Goal: Transaction & Acquisition: Purchase product/service

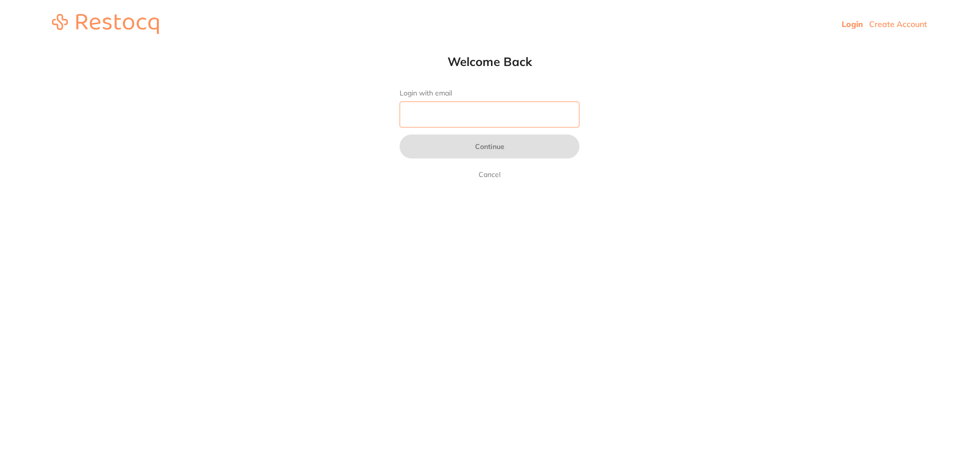
click at [439, 114] on input "Login with email" at bounding box center [490, 114] width 180 height 26
type input "[EMAIL_ADDRESS][DOMAIN_NAME]"
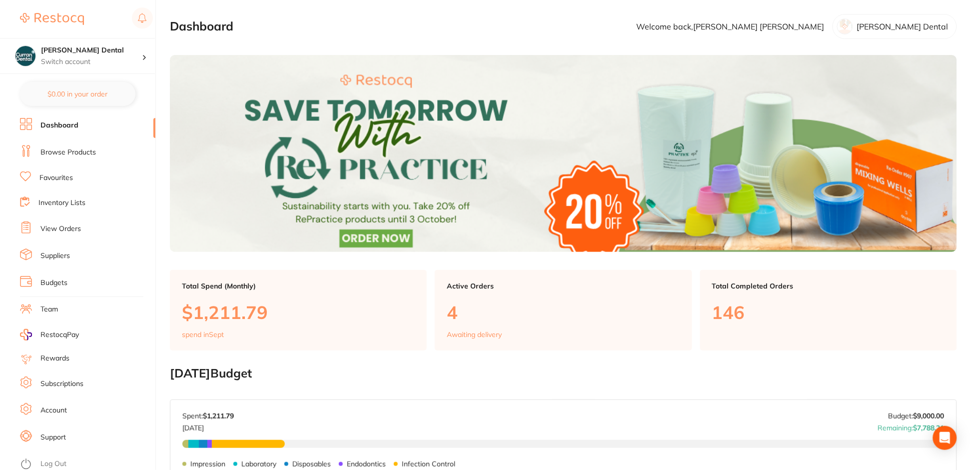
click at [65, 154] on link "Browse Products" at bounding box center [67, 152] width 55 height 10
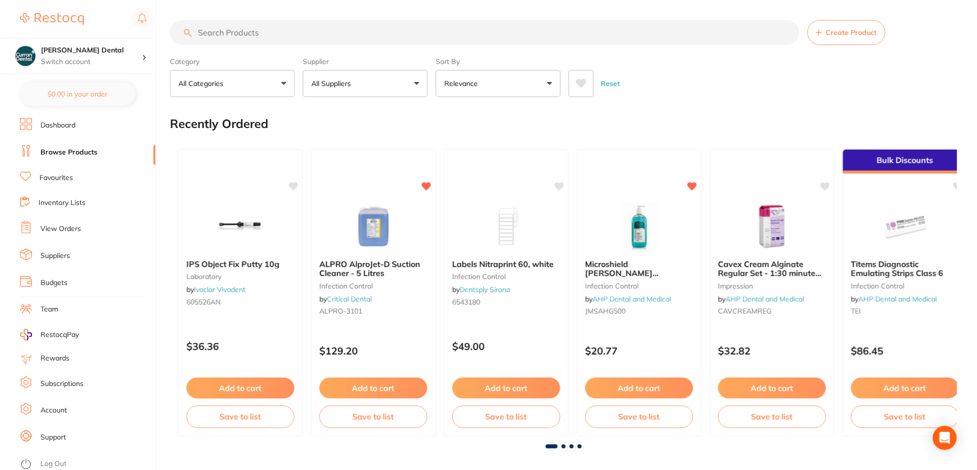
click at [262, 24] on input "search" at bounding box center [484, 32] width 629 height 25
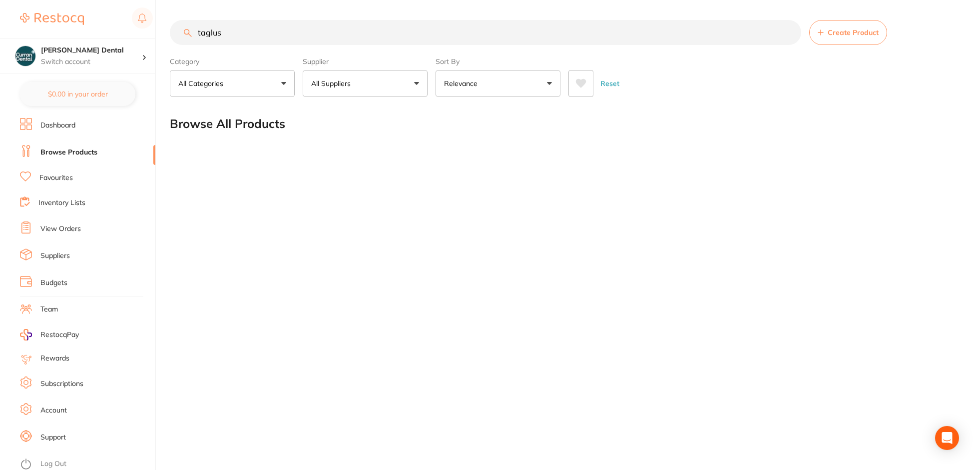
click at [234, 44] on input "taglus" at bounding box center [485, 32] width 631 height 25
drag, startPoint x: 254, startPoint y: 30, endPoint x: 141, endPoint y: 31, distance: 112.9
click at [146, 32] on div "$6,683.29 [PERSON_NAME] Dental Switch account [PERSON_NAME] Dental $0.00 in you…" at bounding box center [489, 235] width 979 height 470
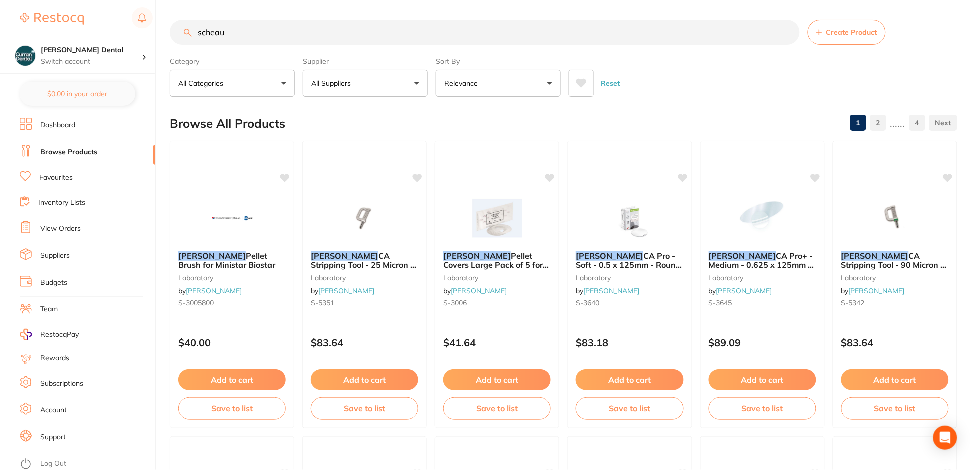
click at [244, 33] on input "scheau" at bounding box center [484, 32] width 629 height 25
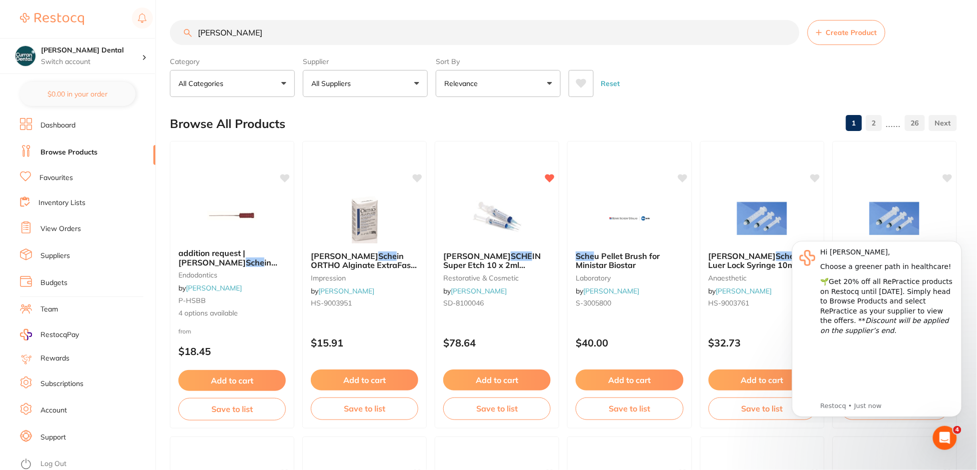
type input "[PERSON_NAME]"
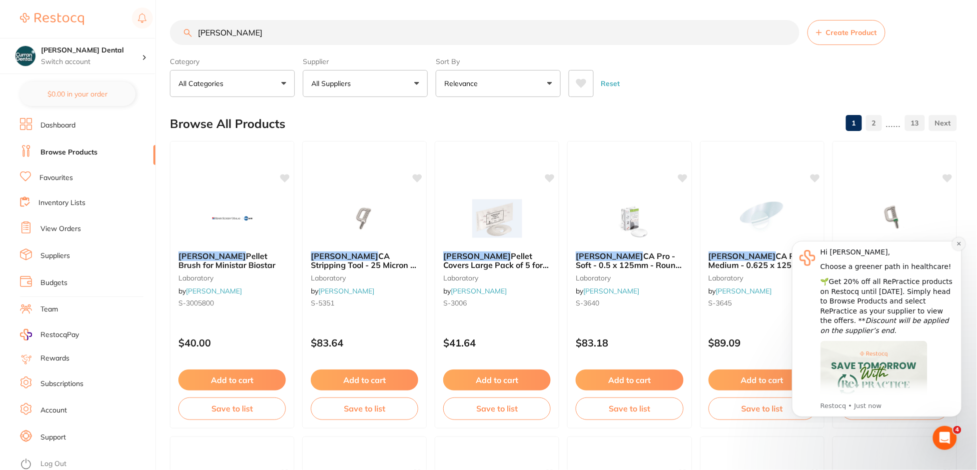
click at [956, 242] on icon "Dismiss notification" at bounding box center [957, 242] width 3 height 3
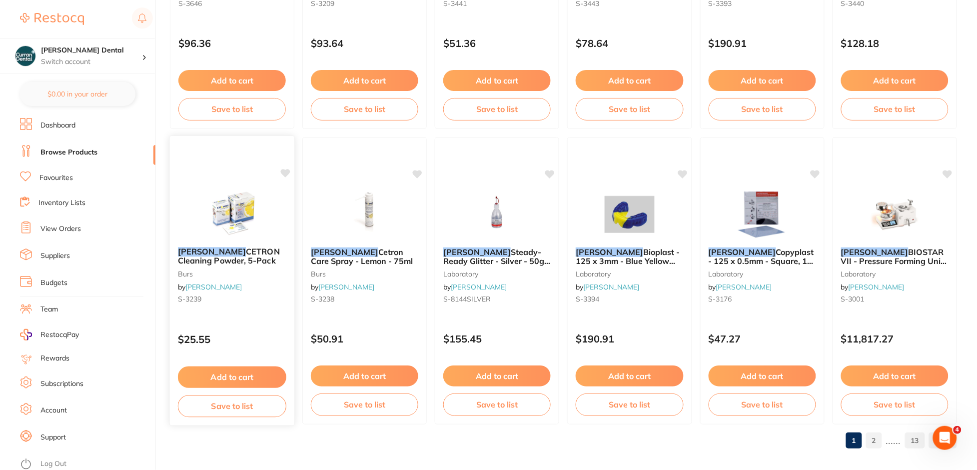
scroll to position [2372, 0]
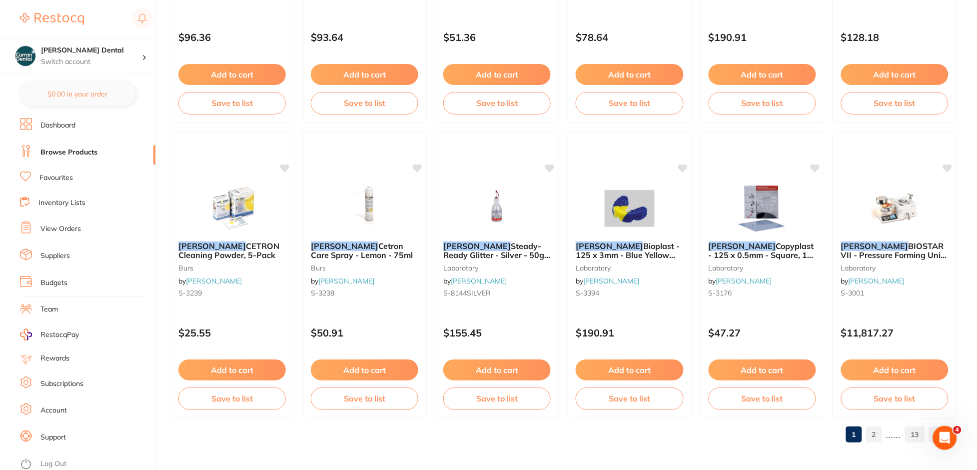
click at [881, 425] on link "2" at bounding box center [874, 434] width 16 height 20
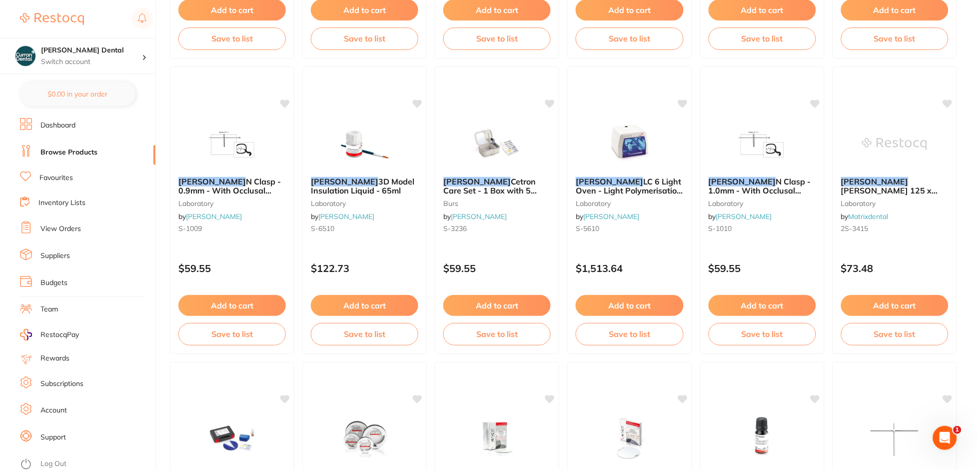
scroll to position [683, 0]
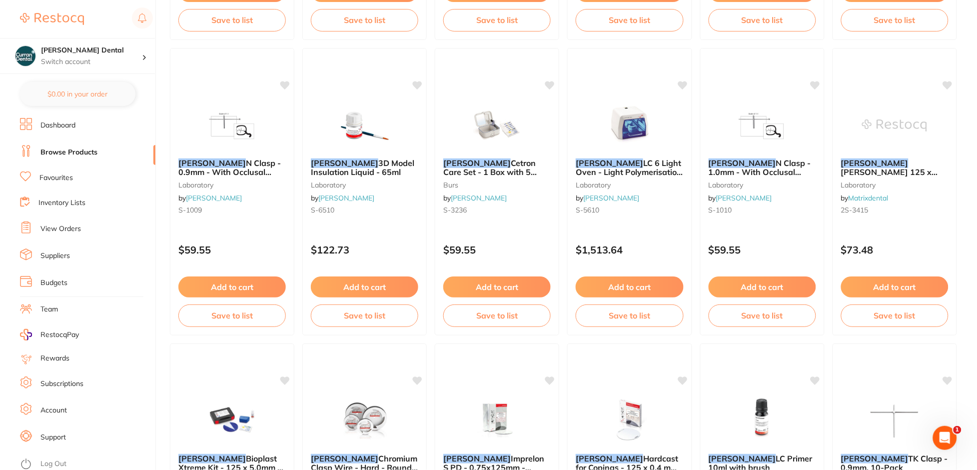
drag, startPoint x: 344, startPoint y: 162, endPoint x: 613, endPoint y: 193, distance: 270.5
click at [344, 162] on span "3D Model Insulation Liquid - 65ml" at bounding box center [362, 167] width 103 height 19
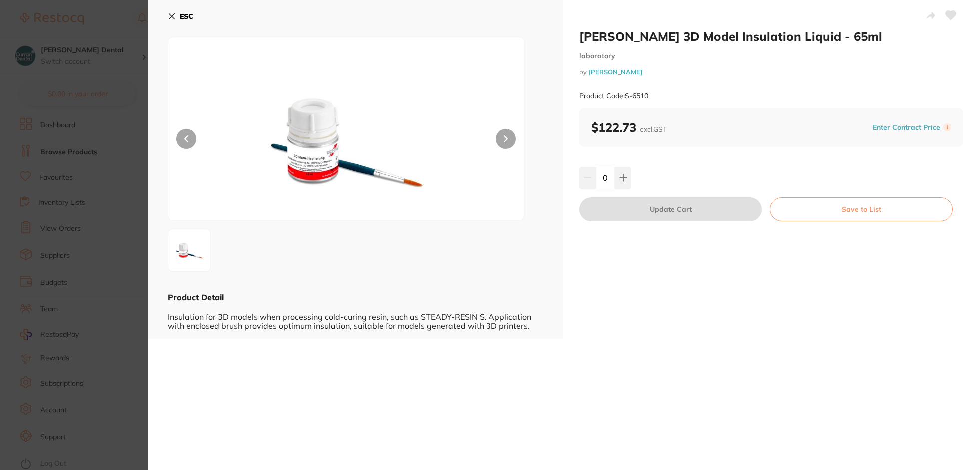
click at [175, 15] on icon at bounding box center [172, 16] width 8 height 8
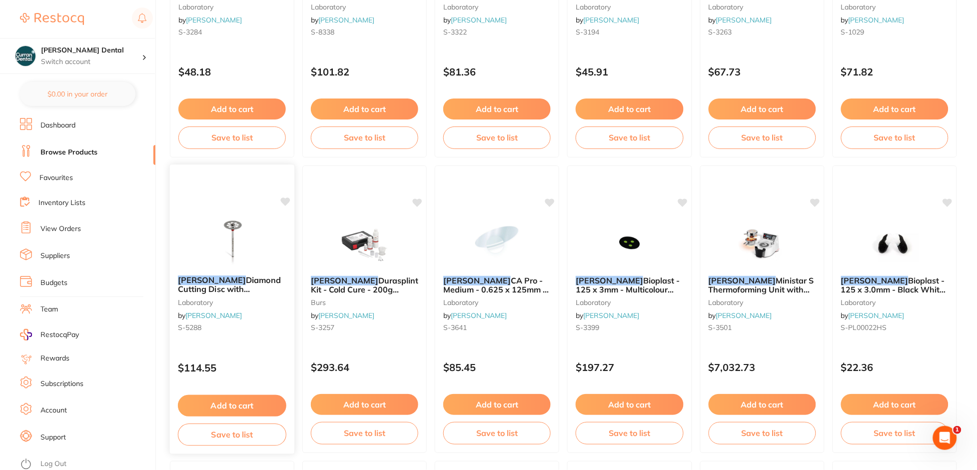
scroll to position [1209, 0]
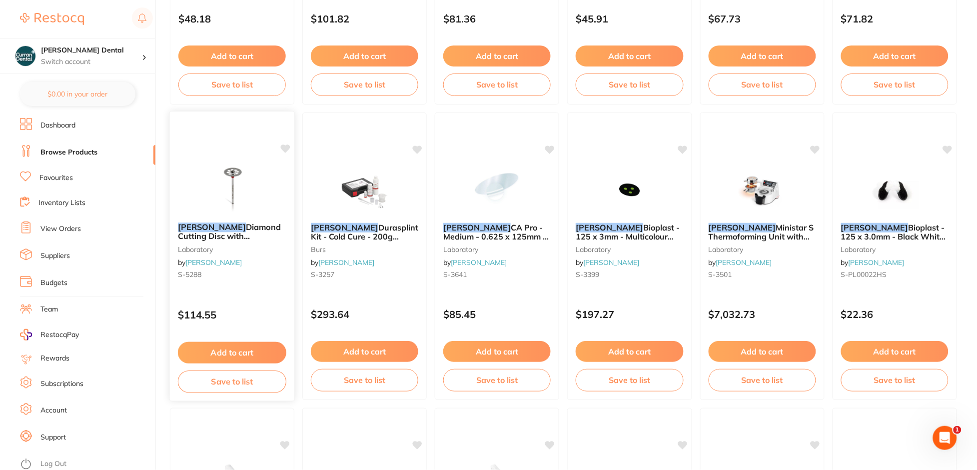
click at [250, 352] on button "Add to cart" at bounding box center [232, 352] width 108 height 21
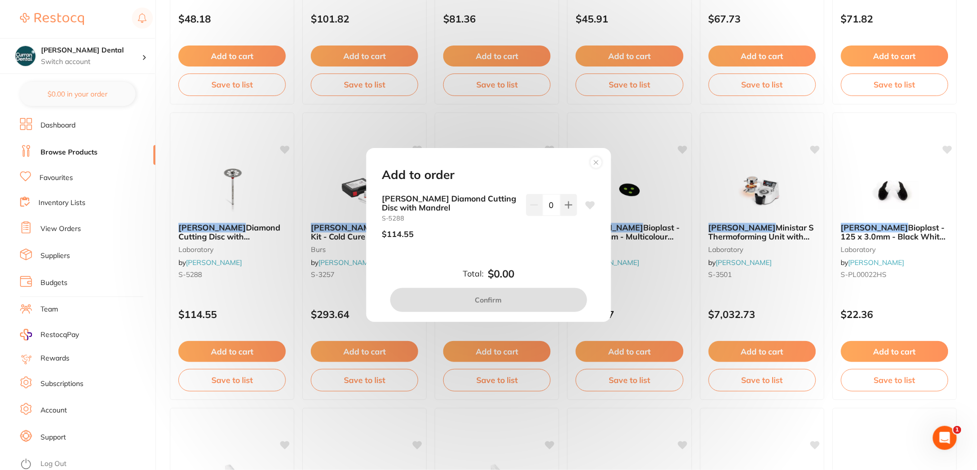
scroll to position [0, 0]
click at [567, 209] on button at bounding box center [568, 205] width 16 height 22
type input "1"
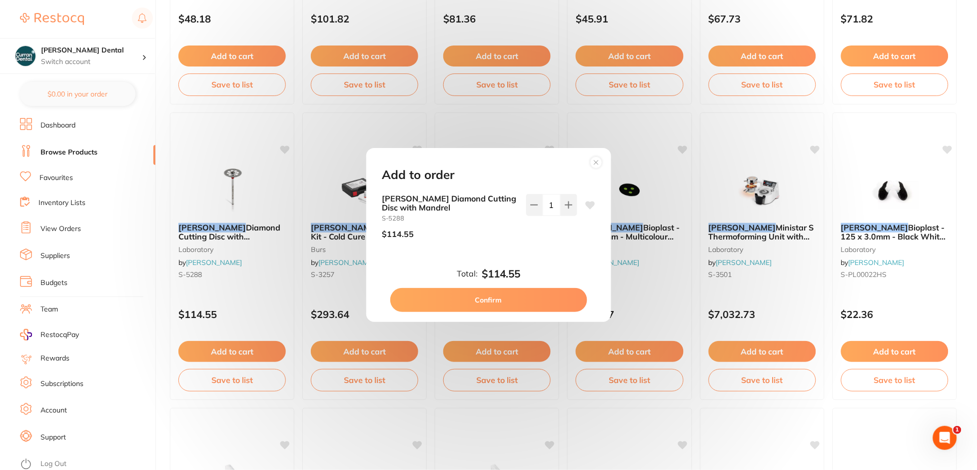
click at [484, 302] on button "Confirm" at bounding box center [488, 300] width 197 height 24
checkbox input "false"
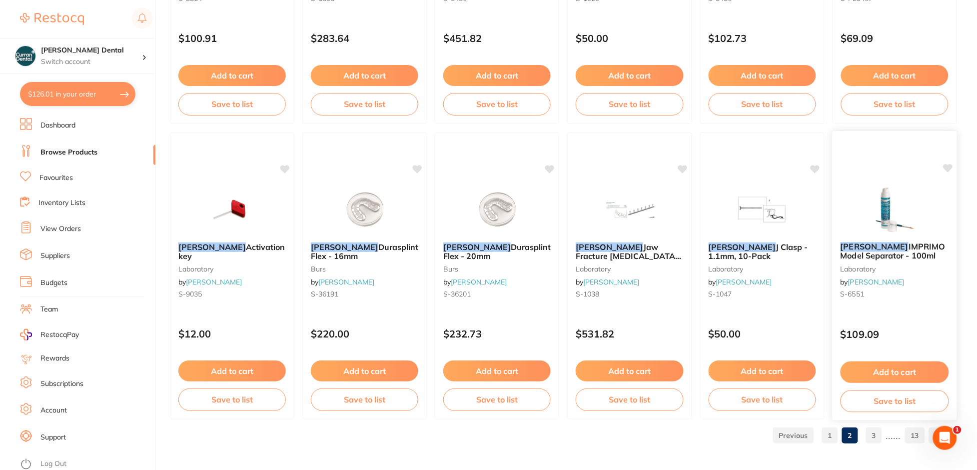
scroll to position [2372, 0]
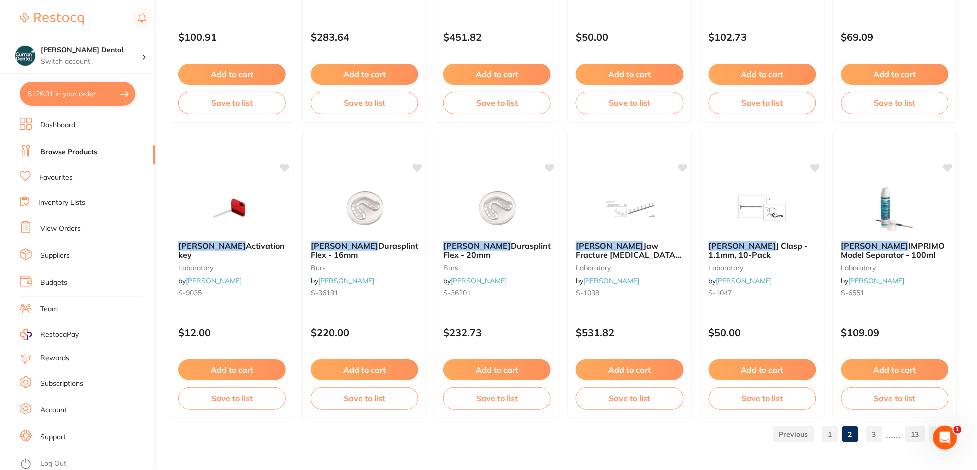
drag, startPoint x: 868, startPoint y: 443, endPoint x: 872, endPoint y: 438, distance: 6.0
click at [868, 443] on link "3" at bounding box center [874, 434] width 16 height 20
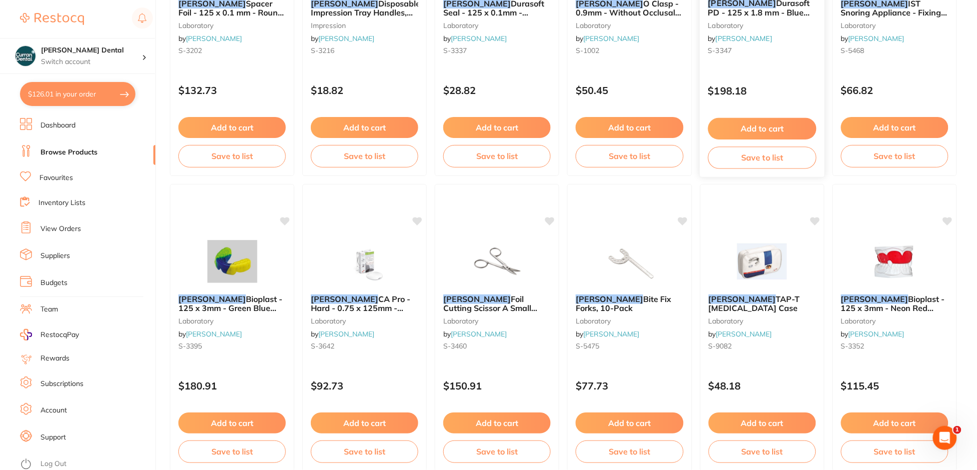
scroll to position [1156, 0]
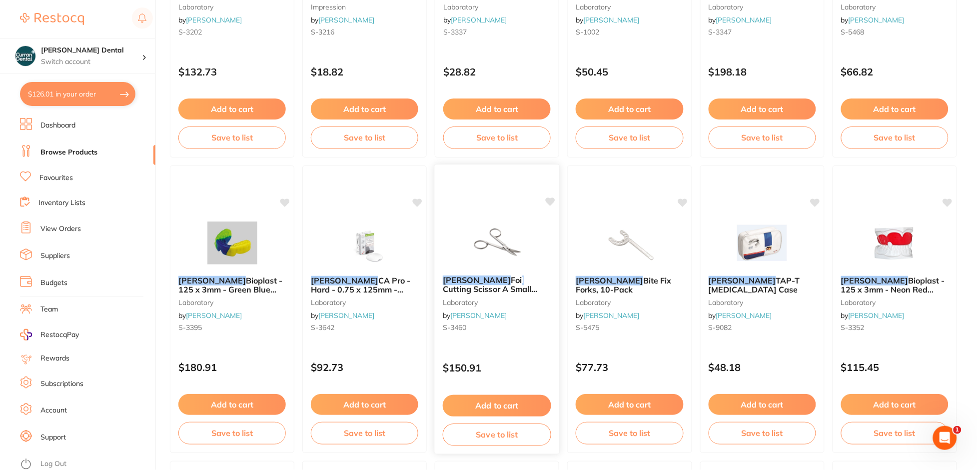
click at [483, 278] on span "Foil Cutting Scissor A Small Pack of 1" at bounding box center [490, 289] width 95 height 28
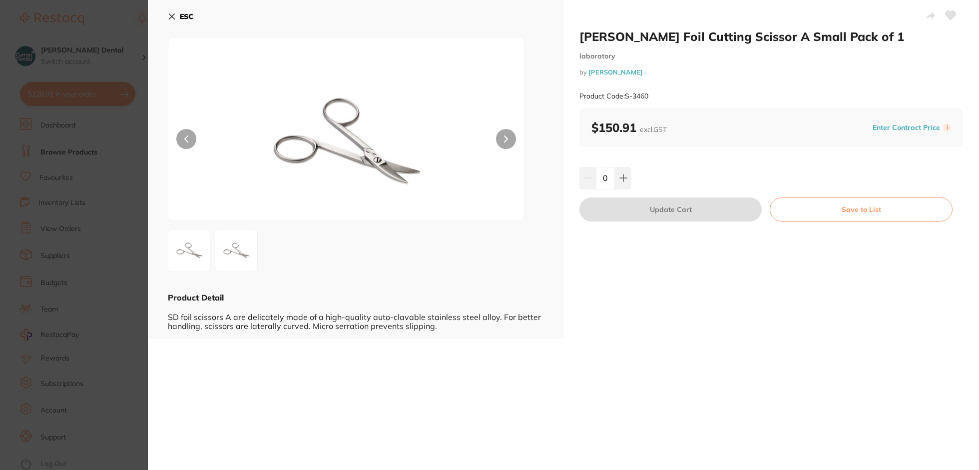
click at [237, 254] on img at bounding box center [236, 250] width 36 height 36
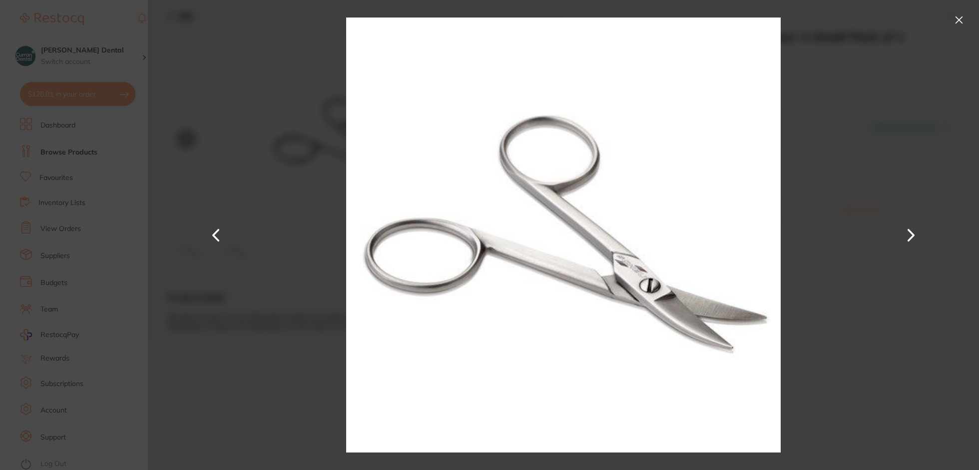
click at [956, 18] on button at bounding box center [959, 20] width 16 height 16
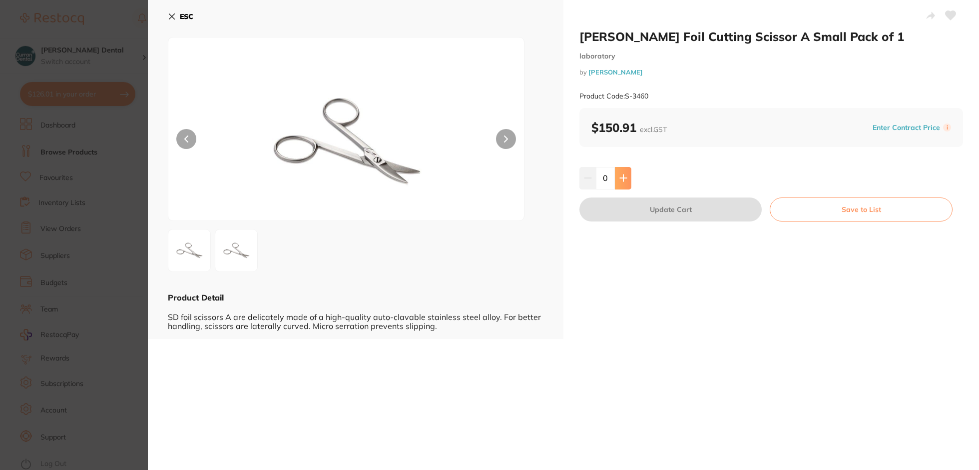
click at [616, 177] on button at bounding box center [623, 178] width 16 height 22
type input "1"
click at [631, 211] on button "Update Cart" at bounding box center [670, 209] width 182 height 24
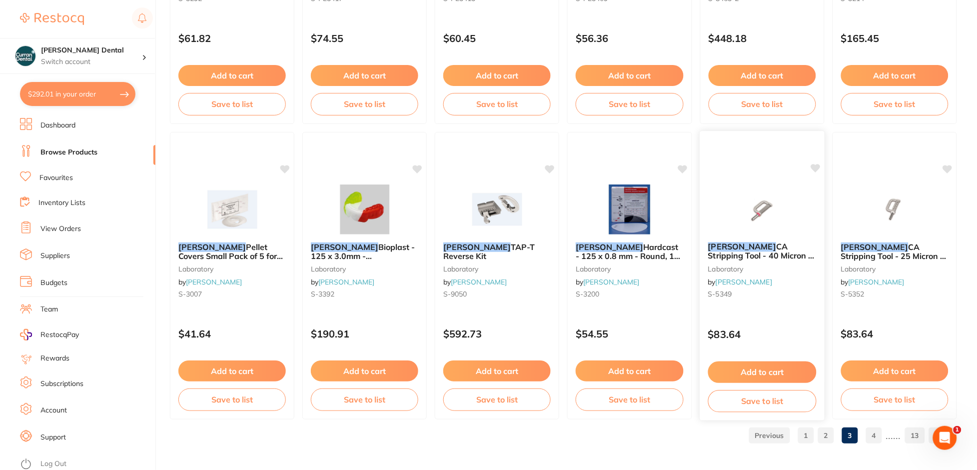
scroll to position [2372, 0]
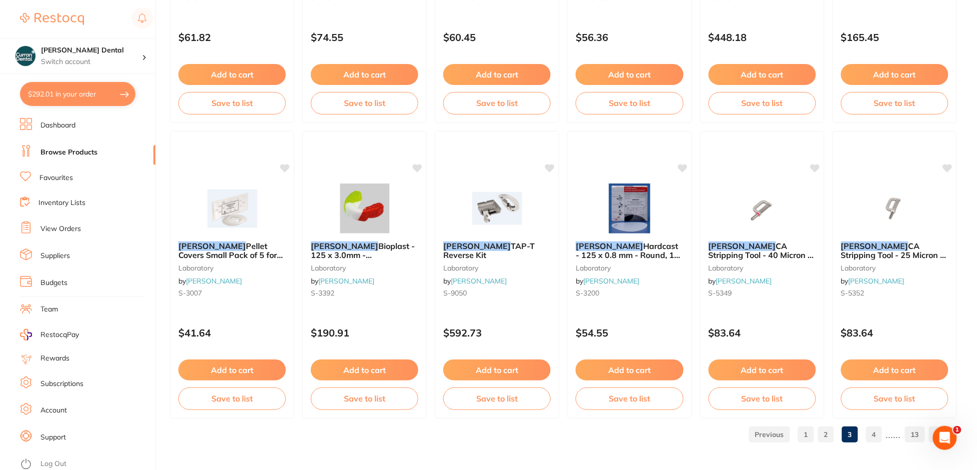
click at [872, 432] on link "4" at bounding box center [874, 434] width 16 height 20
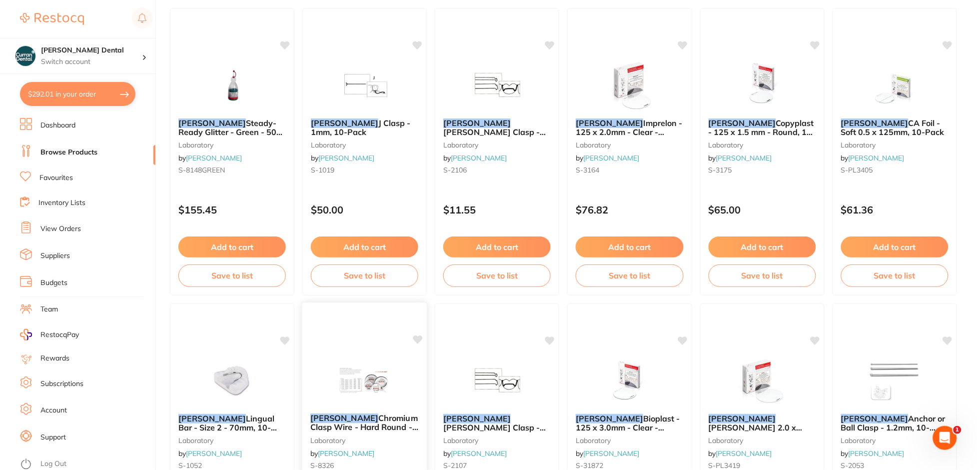
scroll to position [0, 0]
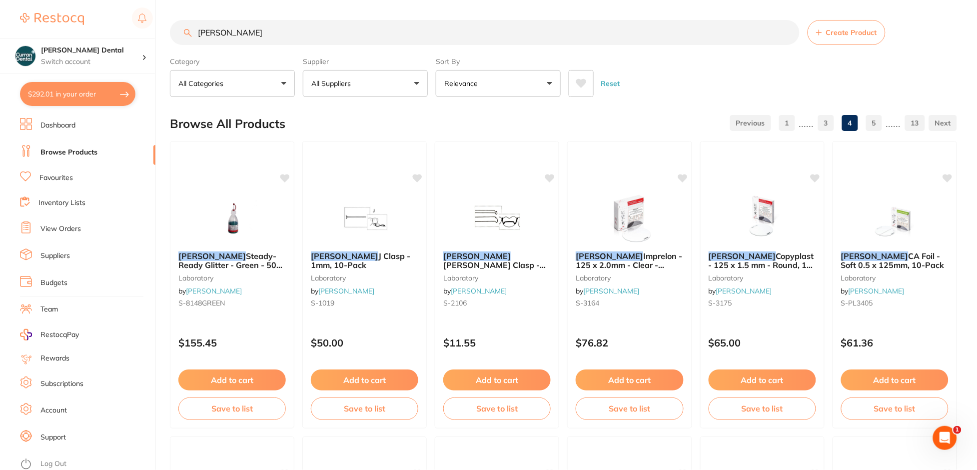
click at [233, 32] on input "[PERSON_NAME]" at bounding box center [484, 32] width 629 height 25
drag, startPoint x: 233, startPoint y: 32, endPoint x: 226, endPoint y: 32, distance: 7.0
click at [231, 32] on input "[PERSON_NAME]" at bounding box center [484, 32] width 629 height 25
type input "blue blokker"
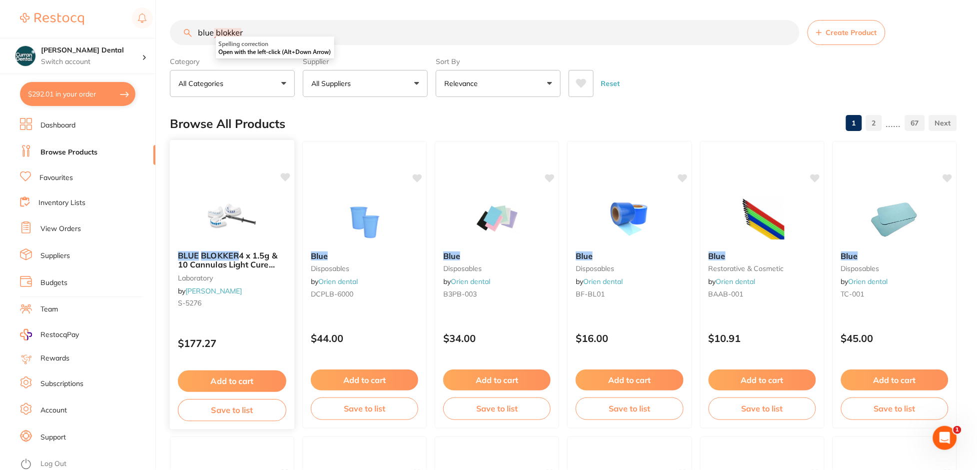
click at [242, 255] on span "4 x 1.5g & 10 Cannulas Light Cure Resin" at bounding box center [227, 264] width 99 height 28
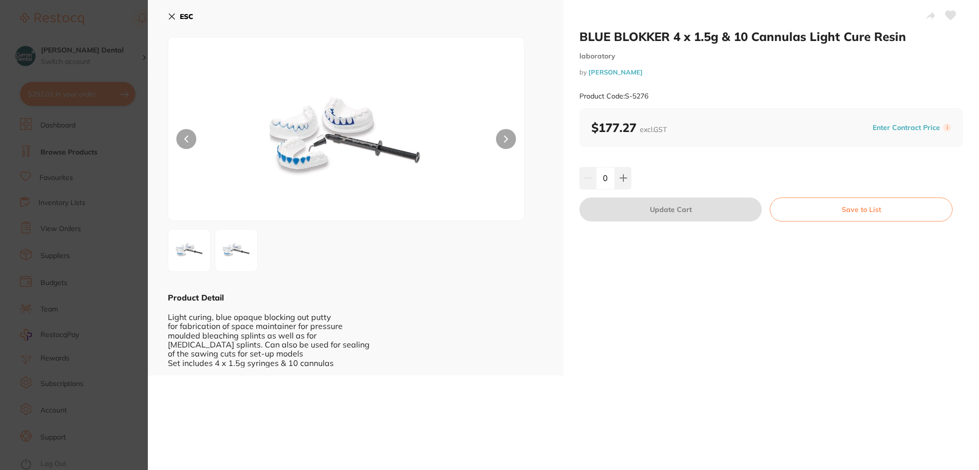
click at [496, 131] on div at bounding box center [346, 129] width 357 height 184
click at [510, 137] on button at bounding box center [506, 139] width 20 height 20
click at [512, 136] on button at bounding box center [506, 139] width 20 height 20
click at [175, 140] on div at bounding box center [346, 129] width 357 height 184
click at [187, 133] on button at bounding box center [186, 139] width 20 height 20
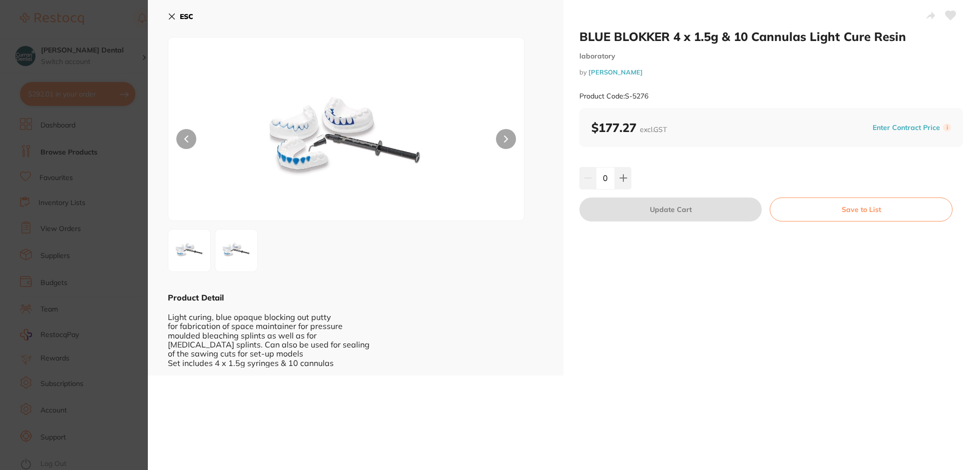
drag, startPoint x: 626, startPoint y: 180, endPoint x: 628, endPoint y: 200, distance: 20.1
click at [625, 180] on button at bounding box center [623, 178] width 16 height 22
type input "1"
drag, startPoint x: 630, startPoint y: 207, endPoint x: 332, endPoint y: 0, distance: 363.2
click at [629, 207] on button "Update Cart" at bounding box center [670, 209] width 182 height 24
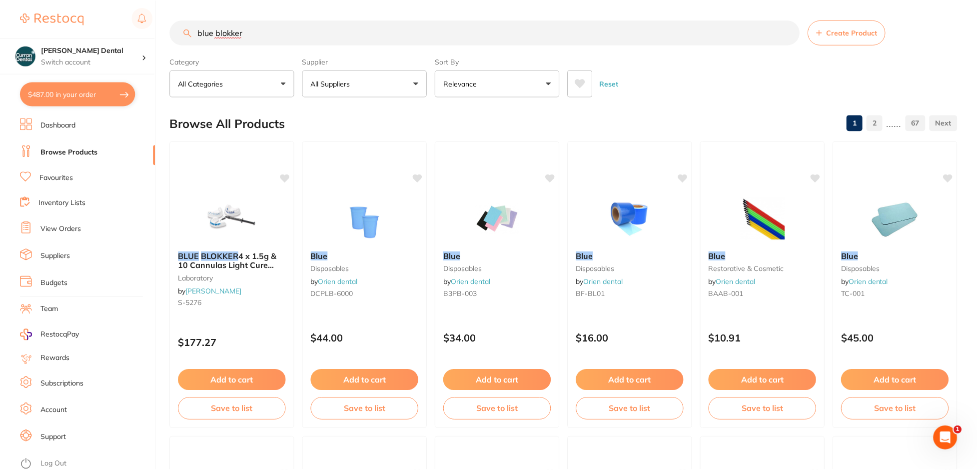
scroll to position [2, 0]
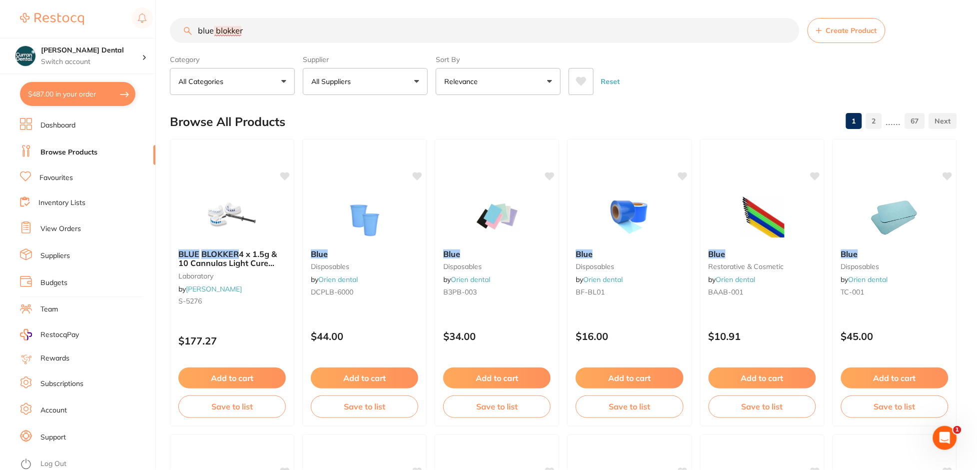
drag, startPoint x: 285, startPoint y: 25, endPoint x: 123, endPoint y: 34, distance: 161.6
click at [130, 33] on div "$487.00 [PERSON_NAME] Dental Switch account [PERSON_NAME] Dental $487.00 in you…" at bounding box center [488, 233] width 977 height 470
type input "flameless torch"
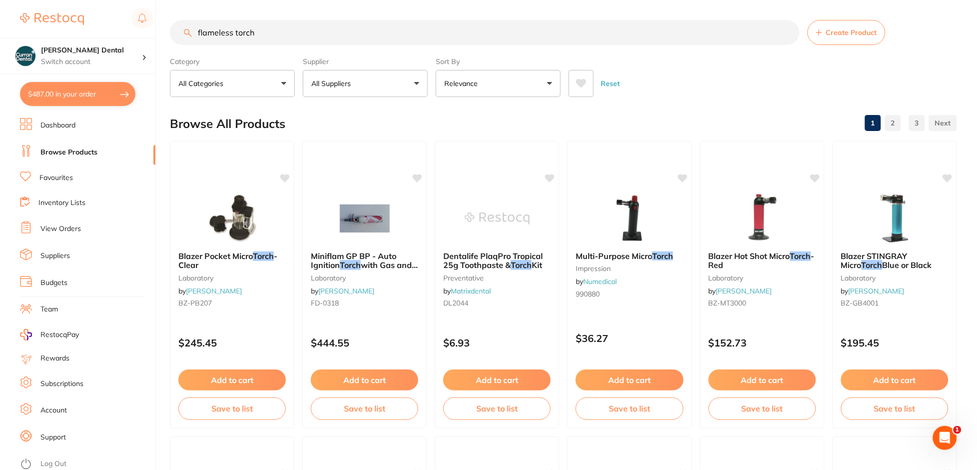
scroll to position [0, 0]
